Goal: Feedback & Contribution: Contribute content

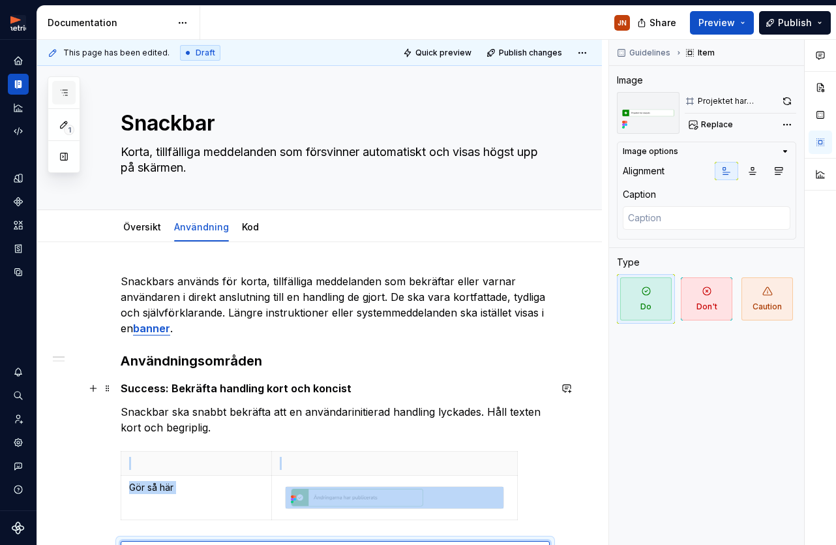
scroll to position [292, 0]
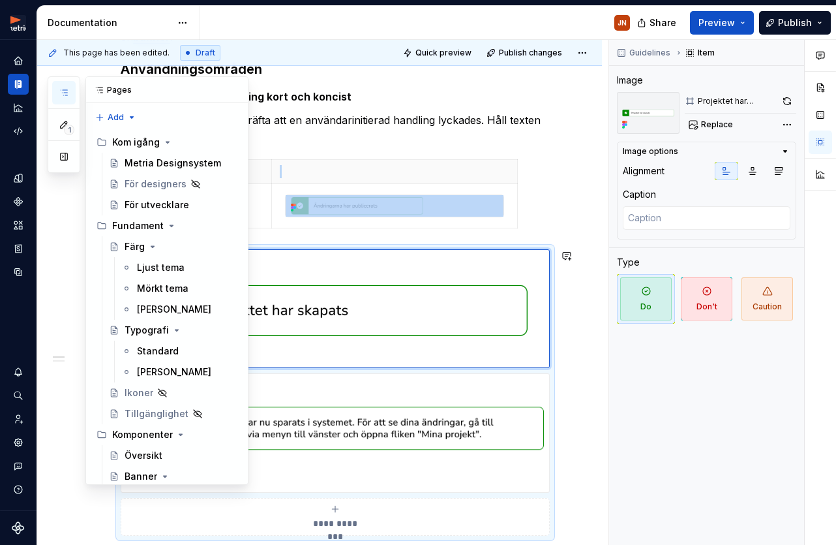
drag, startPoint x: 172, startPoint y: 311, endPoint x: 273, endPoint y: 305, distance: 101.3
click at [172, 311] on div "[PERSON_NAME]" at bounding box center [174, 309] width 74 height 13
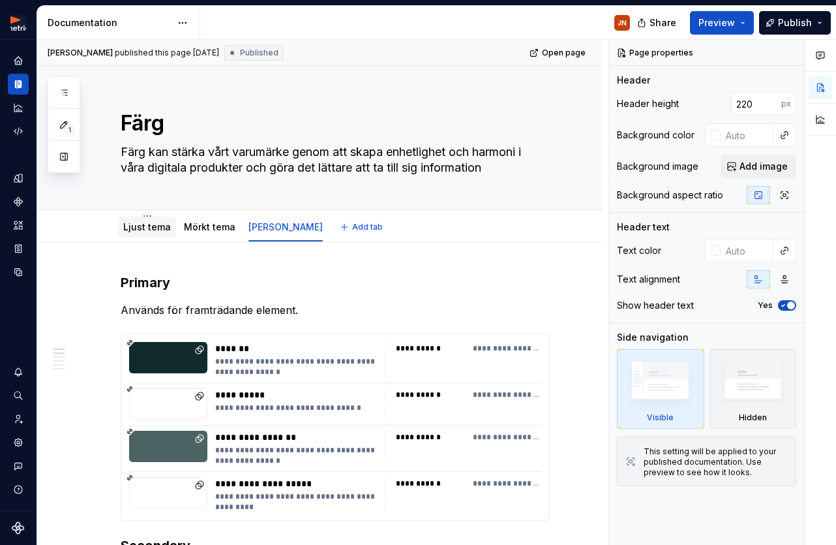
click at [147, 233] on div "Ljust tema" at bounding box center [147, 227] width 48 height 13
click at [130, 232] on div "Ljust tema" at bounding box center [147, 227] width 48 height 13
click at [130, 226] on link "Ljust tema" at bounding box center [147, 226] width 48 height 11
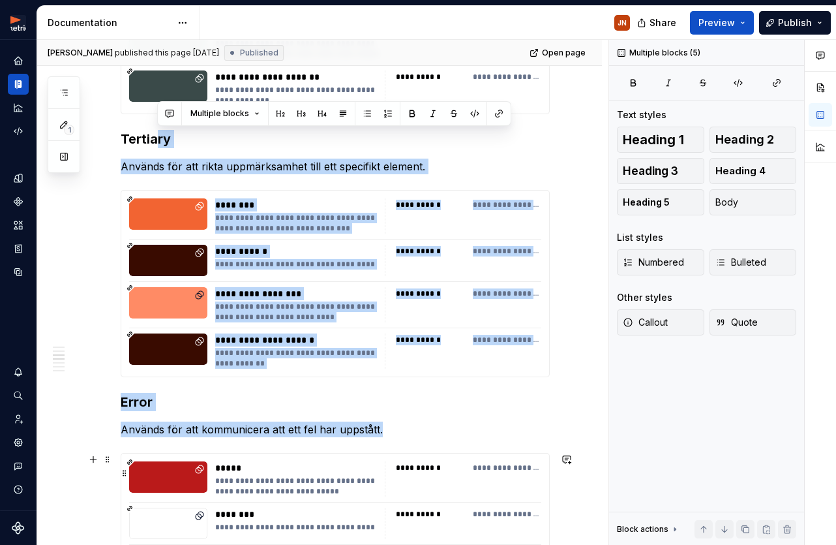
scroll to position [756, 0]
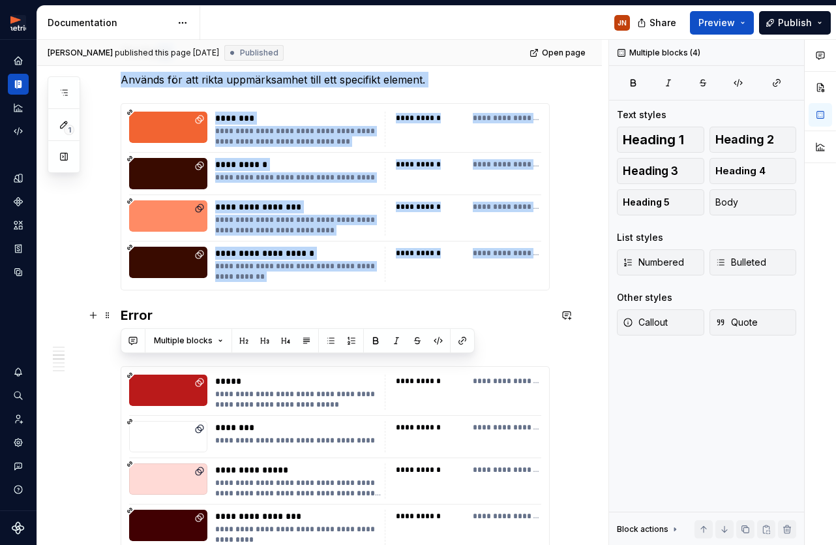
drag, startPoint x: 159, startPoint y: 244, endPoint x: 117, endPoint y: 318, distance: 84.7
copy div "**********"
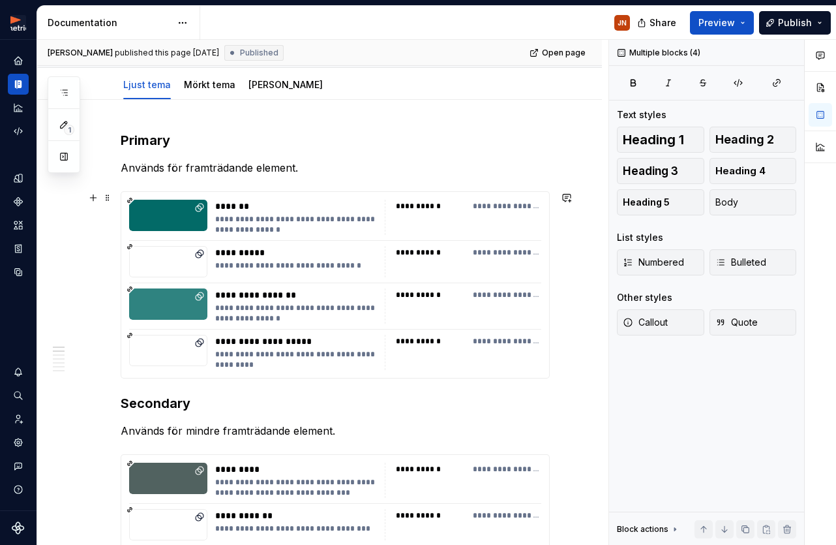
scroll to position [100, 0]
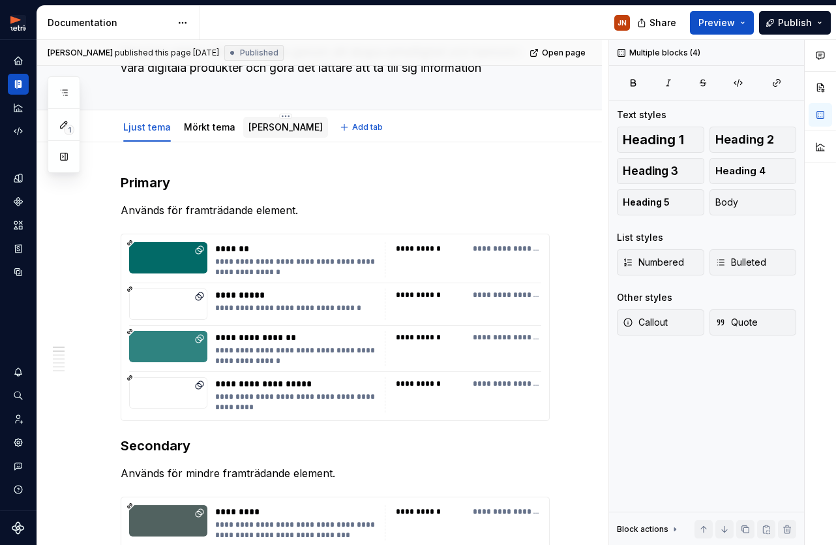
click at [258, 125] on link "[PERSON_NAME]" at bounding box center [286, 126] width 74 height 11
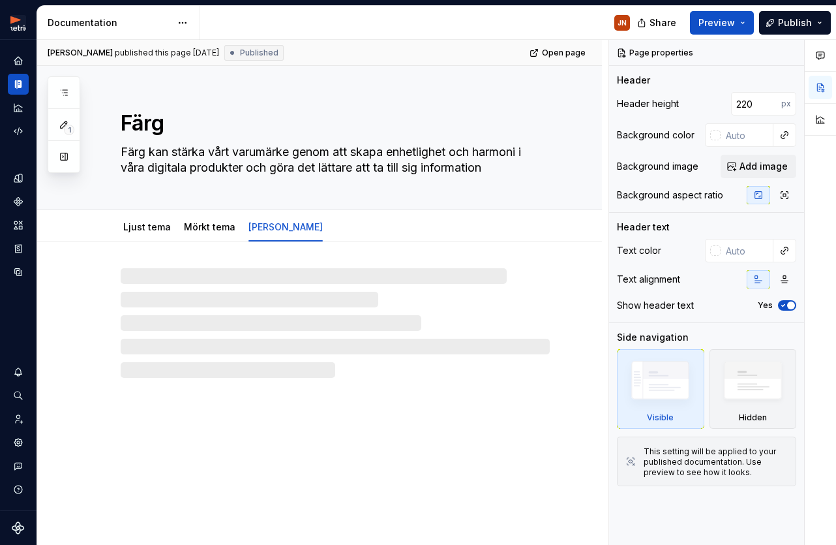
type textarea "*"
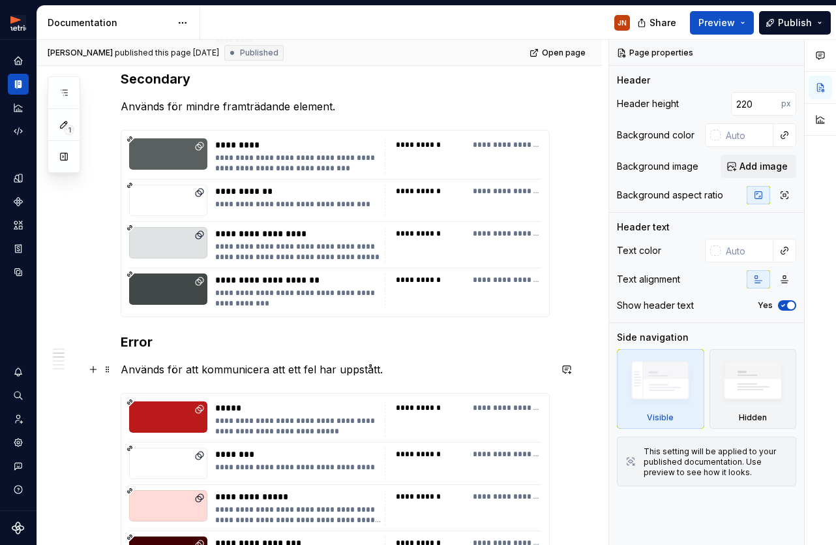
scroll to position [472, 0]
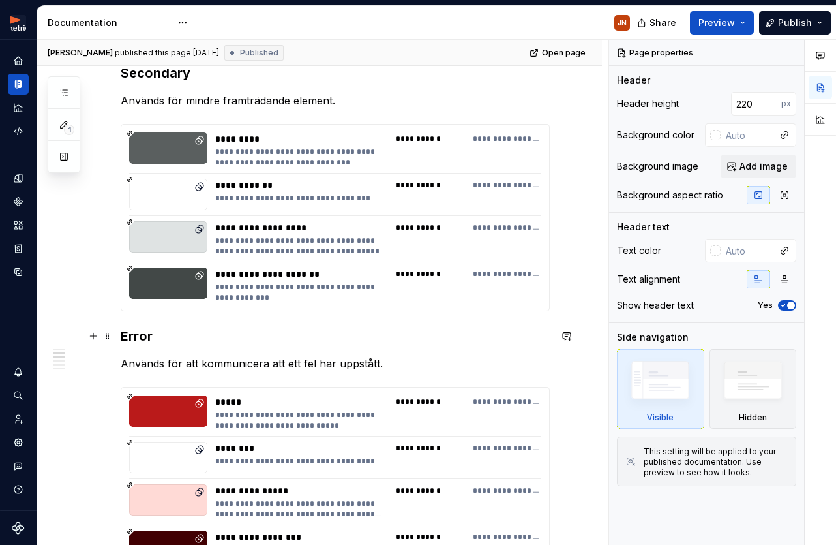
click at [124, 337] on h3 "Error" at bounding box center [335, 336] width 429 height 18
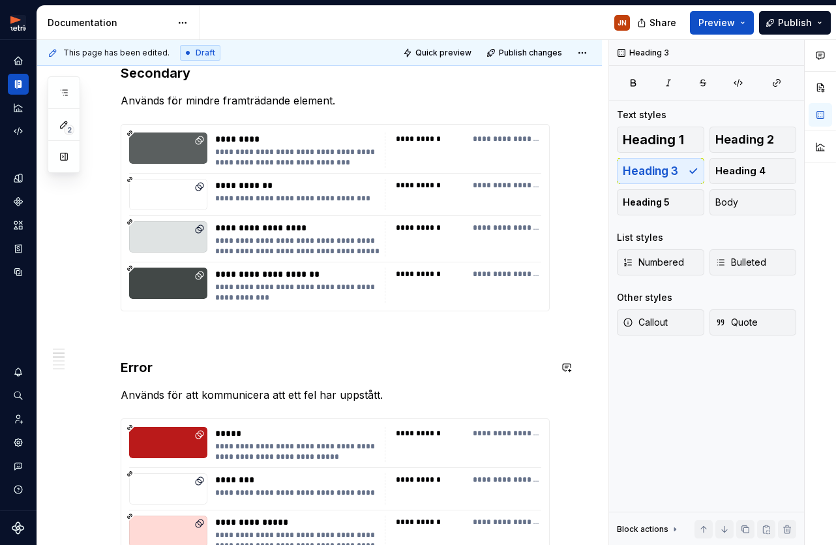
paste div
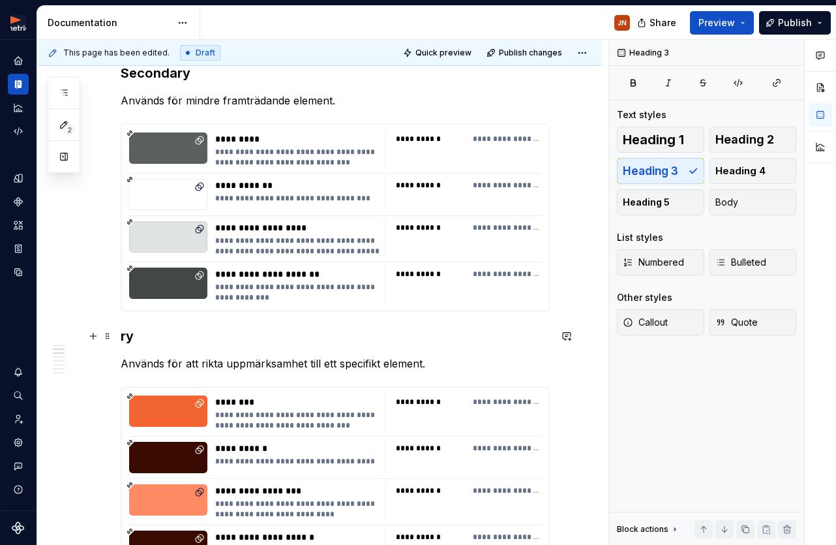
click at [125, 335] on h3 "ry" at bounding box center [335, 336] width 429 height 18
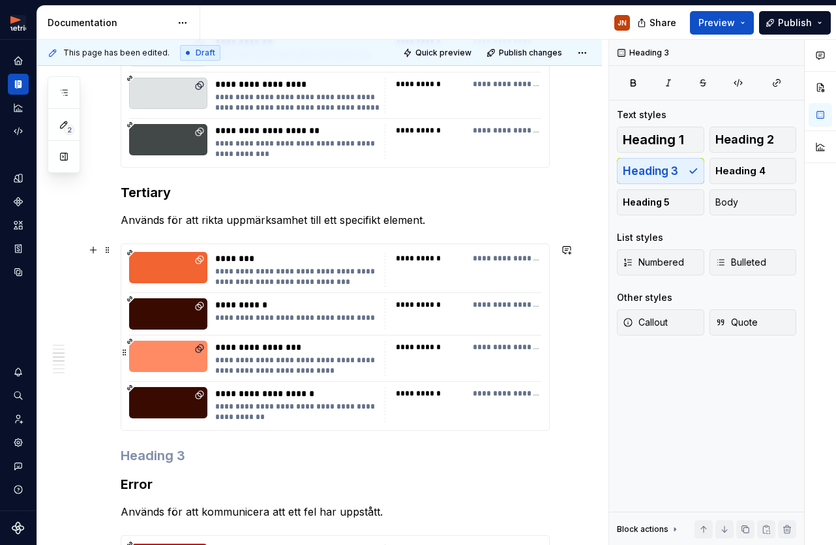
scroll to position [639, 0]
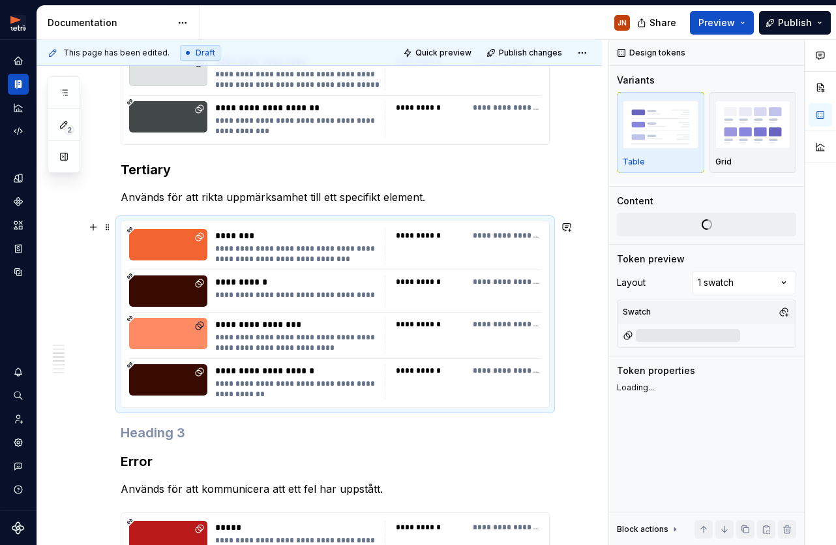
click at [375, 309] on div "**********" at bounding box center [335, 314] width 428 height 186
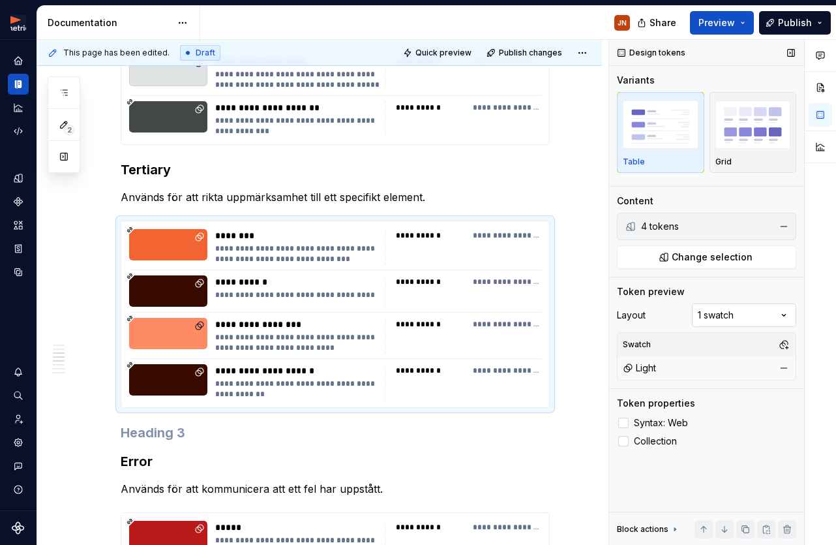
click at [735, 322] on div "Comments Open comments No comments yet Select ‘Comment’ from the block context …" at bounding box center [722, 293] width 227 height 506
click at [734, 322] on div "Comments Open comments No comments yet Select ‘Comment’ from the block context …" at bounding box center [722, 293] width 227 height 506
click at [711, 371] on div "Light" at bounding box center [706, 368] width 173 height 18
drag, startPoint x: 673, startPoint y: 364, endPoint x: 632, endPoint y: 368, distance: 41.3
click at [672, 364] on div "Light" at bounding box center [706, 368] width 173 height 18
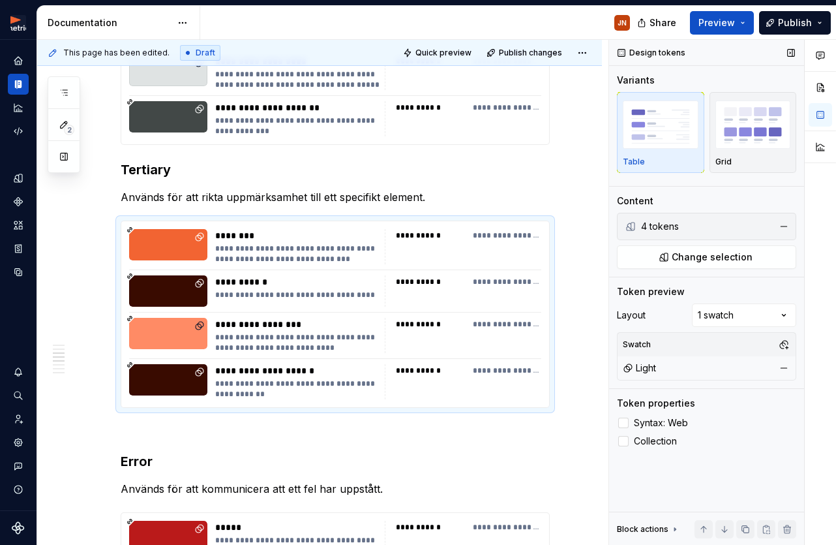
drag, startPoint x: 632, startPoint y: 368, endPoint x: 654, endPoint y: 366, distance: 21.6
click at [633, 368] on icon at bounding box center [628, 368] width 10 height 10
click at [783, 344] on button "button" at bounding box center [784, 344] width 18 height 18
drag, startPoint x: 646, startPoint y: 414, endPoint x: 648, endPoint y: 433, distance: 19.0
click at [646, 414] on div "Suggestions" at bounding box center [650, 415] width 10 height 10
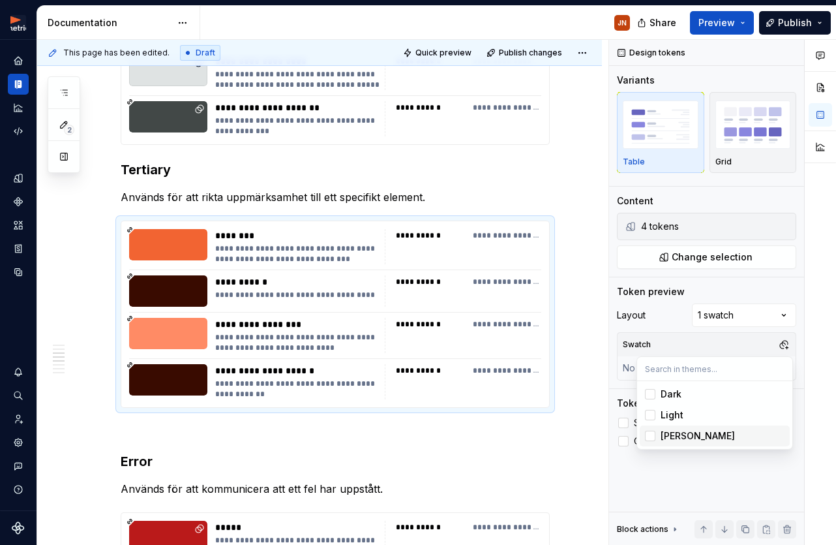
click at [648, 433] on div "Suggestions" at bounding box center [650, 436] width 10 height 10
click at [652, 416] on div "Suggestions" at bounding box center [650, 415] width 10 height 10
drag, startPoint x: 652, startPoint y: 416, endPoint x: 662, endPoint y: 437, distance: 22.8
click at [652, 416] on div "Suggestions" at bounding box center [650, 415] width 10 height 10
click at [652, 414] on div "Suggestions" at bounding box center [650, 415] width 10 height 10
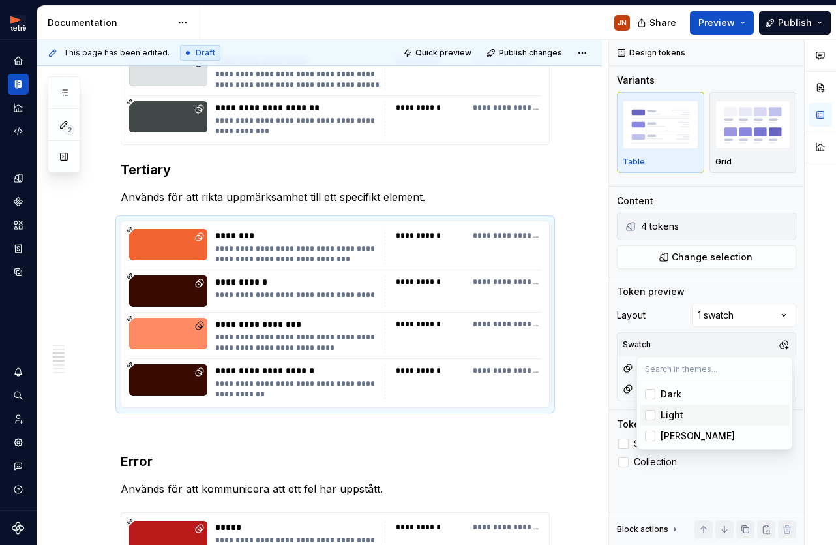
click at [652, 413] on div "Suggestions" at bounding box center [650, 415] width 10 height 10
click at [709, 493] on div "Comments Open comments No comments yet Select ‘Comment’ from the block context …" at bounding box center [722, 293] width 227 height 506
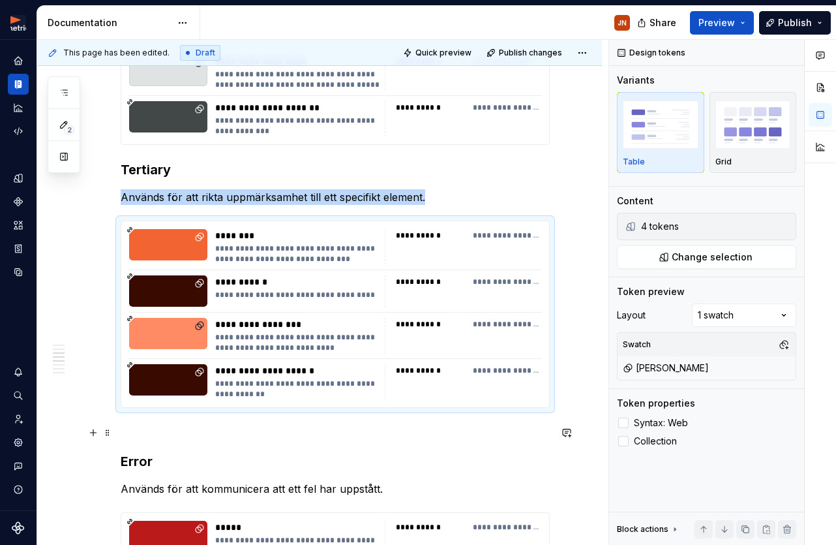
click at [127, 433] on h3 at bounding box center [335, 432] width 429 height 18
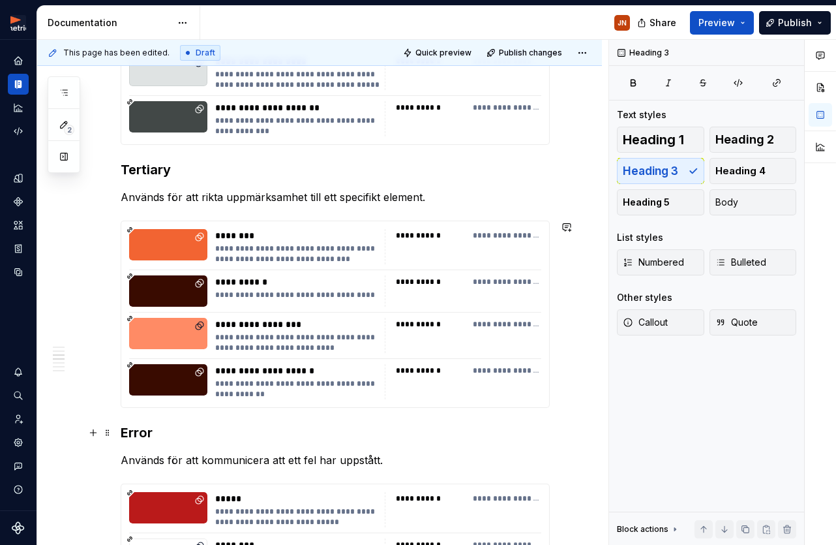
scroll to position [914, 0]
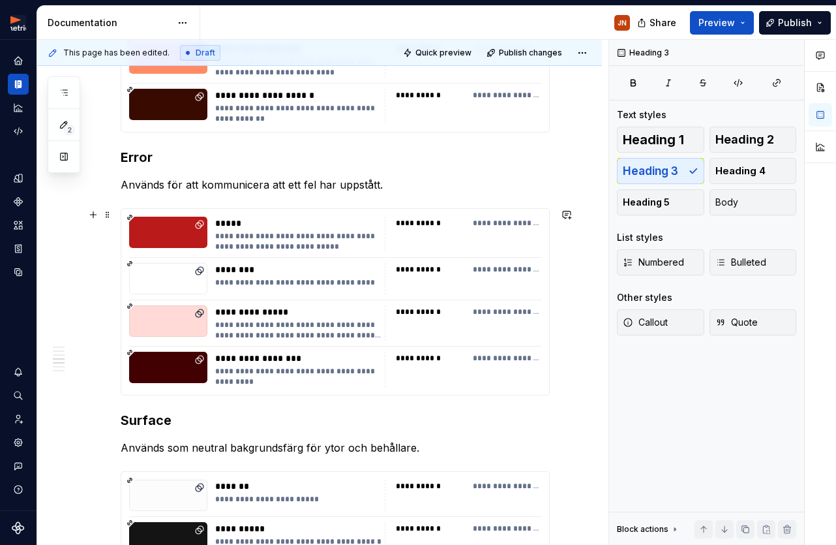
click at [284, 333] on div "**********" at bounding box center [299, 330] width 168 height 21
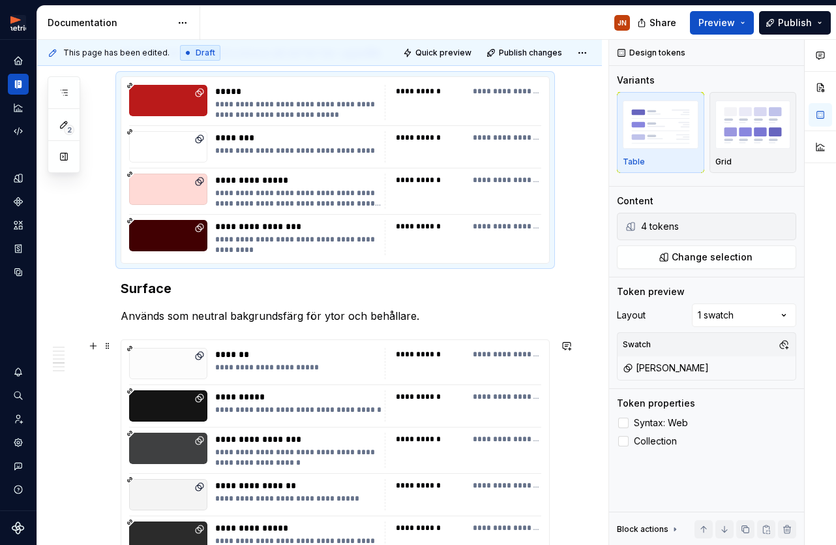
click at [299, 390] on div "**********" at bounding box center [299, 396] width 168 height 13
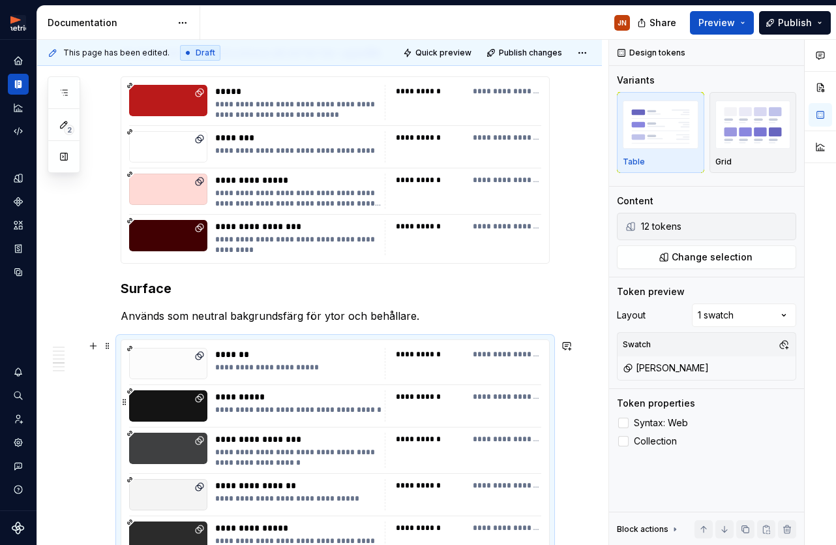
scroll to position [1671, 0]
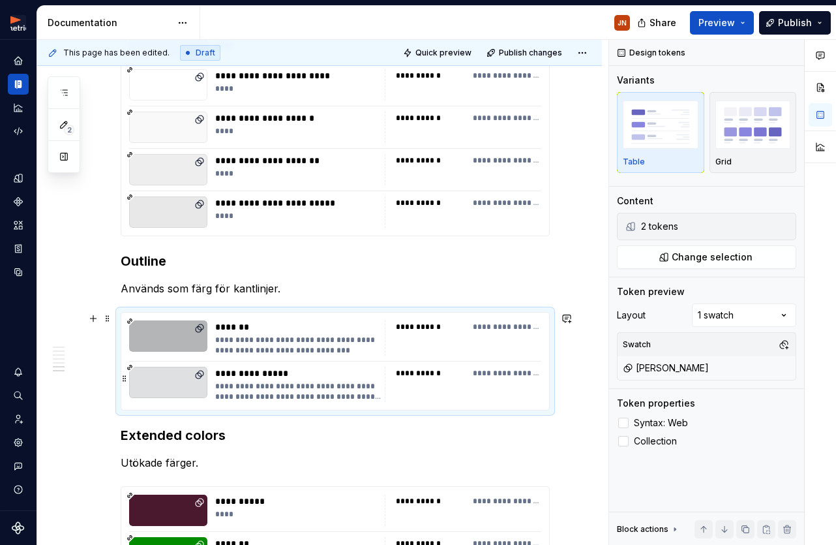
click at [300, 389] on div "**********" at bounding box center [299, 391] width 168 height 21
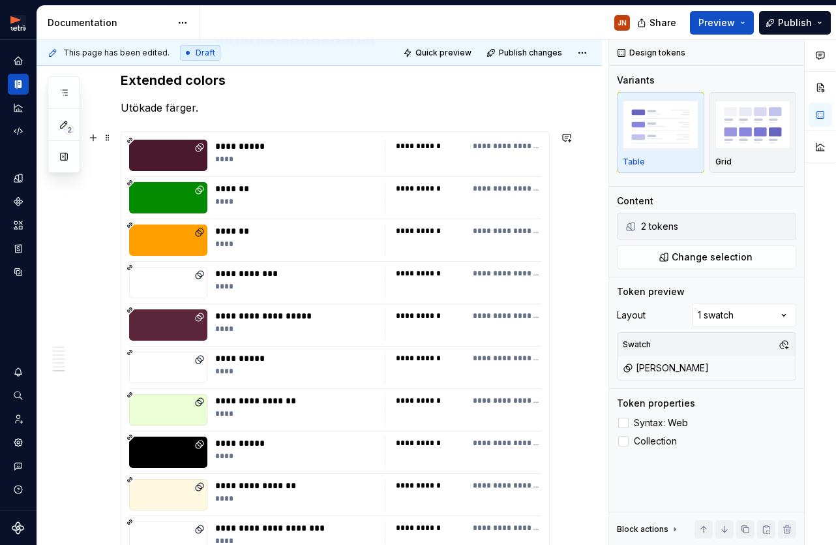
click at [299, 389] on div "**********" at bounding box center [335, 388] width 428 height 513
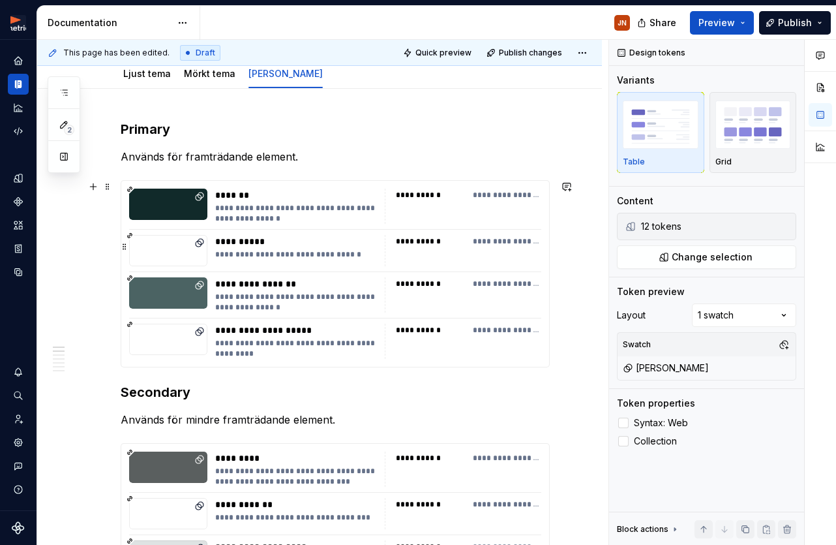
scroll to position [0, 0]
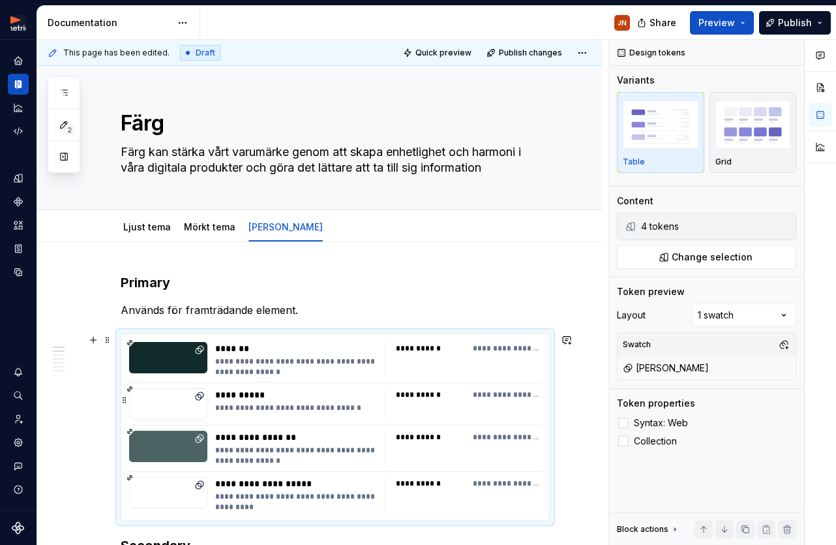
click at [299, 389] on div "**********" at bounding box center [299, 394] width 168 height 13
drag, startPoint x: 788, startPoint y: 27, endPoint x: 783, endPoint y: 33, distance: 7.9
click at [788, 27] on span "Publish" at bounding box center [795, 22] width 34 height 13
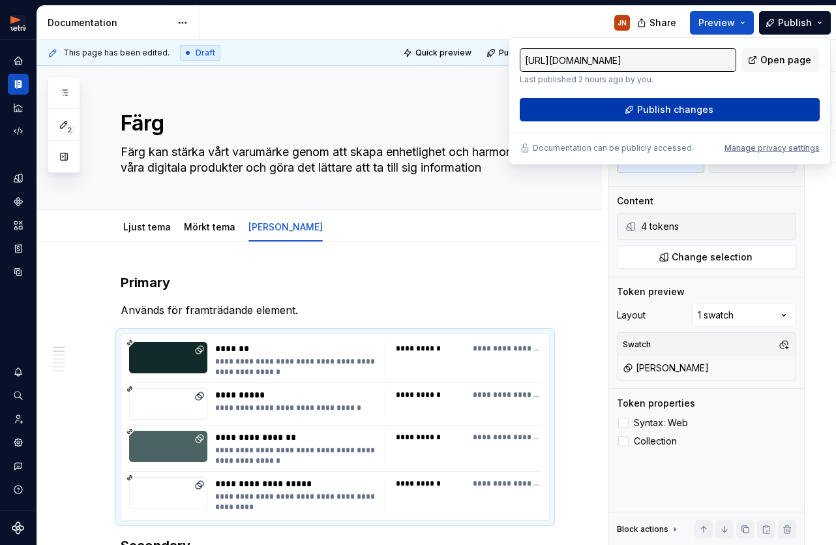
click at [702, 113] on span "Publish changes" at bounding box center [675, 109] width 76 height 13
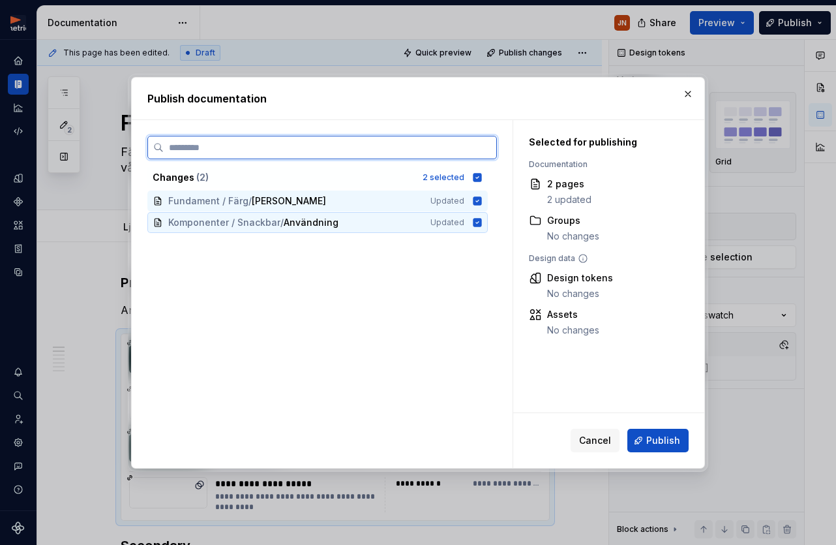
click at [488, 225] on div "Komponenter / Snackbar / Användning Updated" at bounding box center [317, 222] width 341 height 21
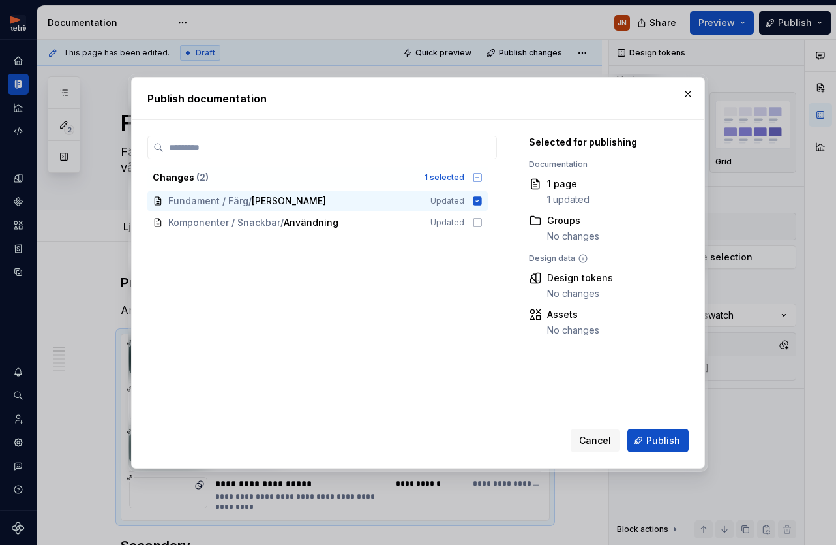
drag, startPoint x: 658, startPoint y: 429, endPoint x: 573, endPoint y: 416, distance: 85.7
click at [658, 429] on button "Publish" at bounding box center [658, 440] width 61 height 23
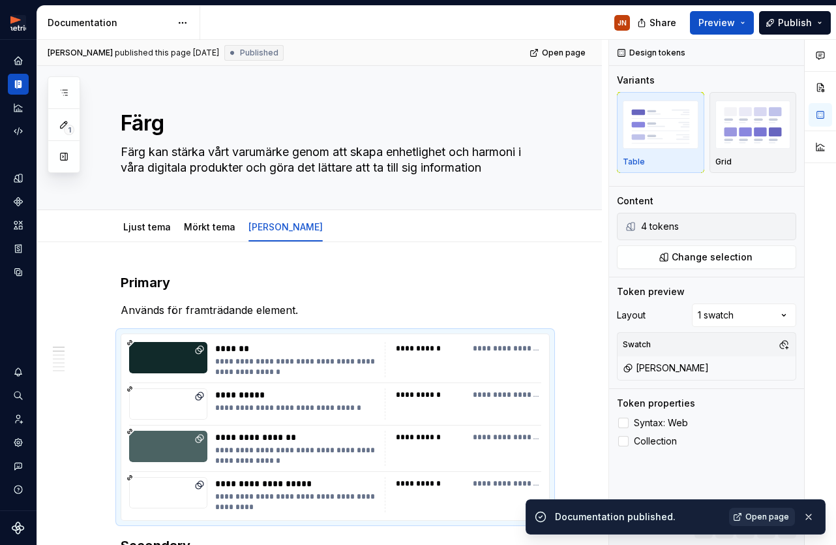
click at [784, 519] on span "Open page" at bounding box center [768, 516] width 44 height 10
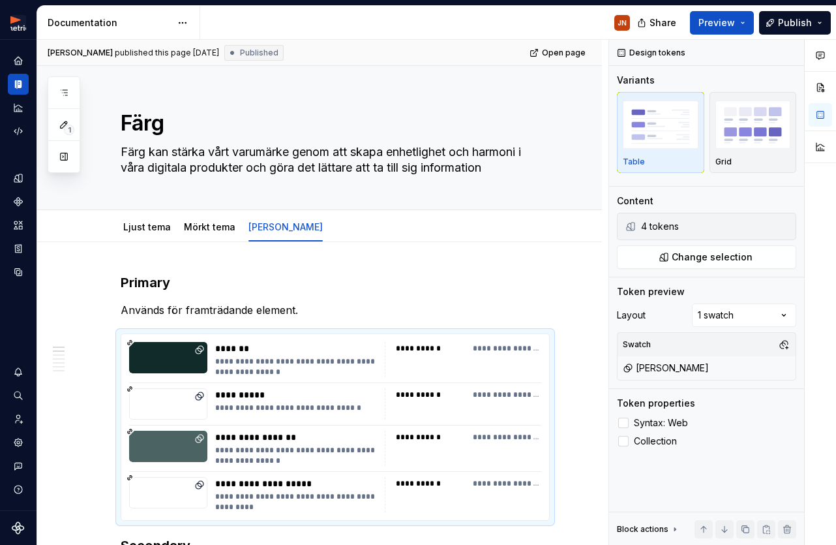
type textarea "*"
